Goal: Information Seeking & Learning: Learn about a topic

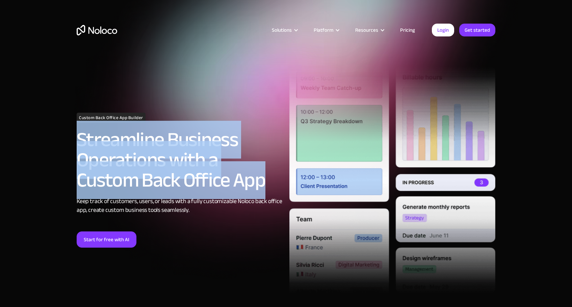
drag, startPoint x: 200, startPoint y: 183, endPoint x: 77, endPoint y: 139, distance: 131.0
click at [77, 139] on h2 "Streamline Business Operations with a Custom Back Office App" at bounding box center [180, 160] width 206 height 61
copy h2 "Streamline Business Operations with a Custom Back Office App"
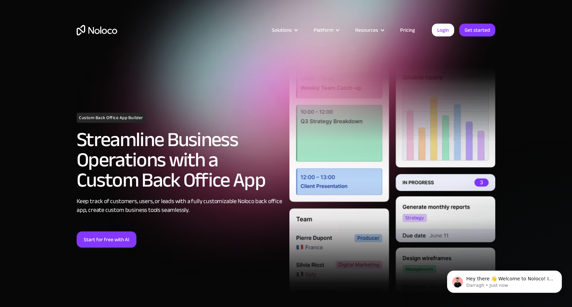
click at [104, 32] on img "home" at bounding box center [97, 30] width 40 height 10
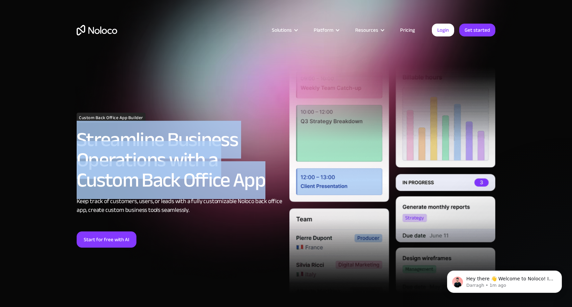
drag, startPoint x: 200, startPoint y: 180, endPoint x: 72, endPoint y: 141, distance: 133.7
click at [72, 141] on div "Custom Back Office App Builder Streamline Business Operations with a Custom Bac…" at bounding box center [286, 183] width 432 height 306
copy h2 "Streamline Business Operations with a Custom Back Office App"
